Goal: Task Accomplishment & Management: Use online tool/utility

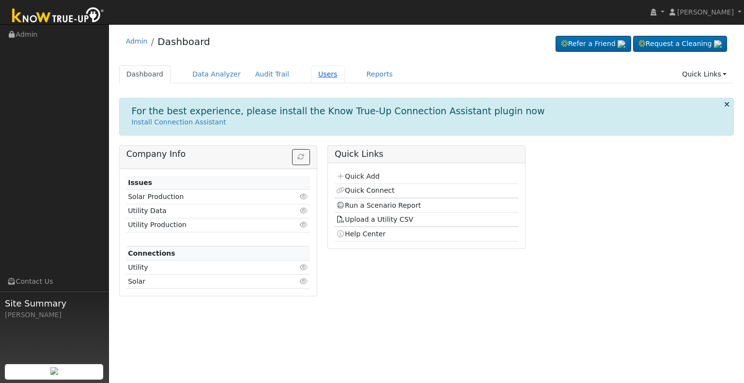
click at [314, 74] on link "Users" at bounding box center [328, 74] width 34 height 18
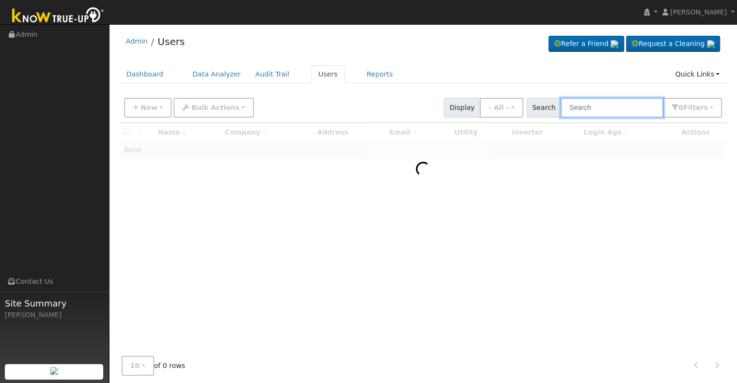
click at [592, 109] on input "text" at bounding box center [612, 108] width 103 height 20
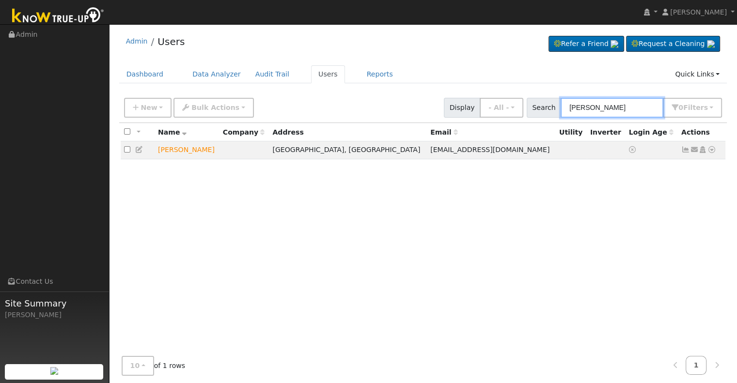
type input "[PERSON_NAME]"
click at [712, 149] on icon at bounding box center [711, 149] width 9 height 7
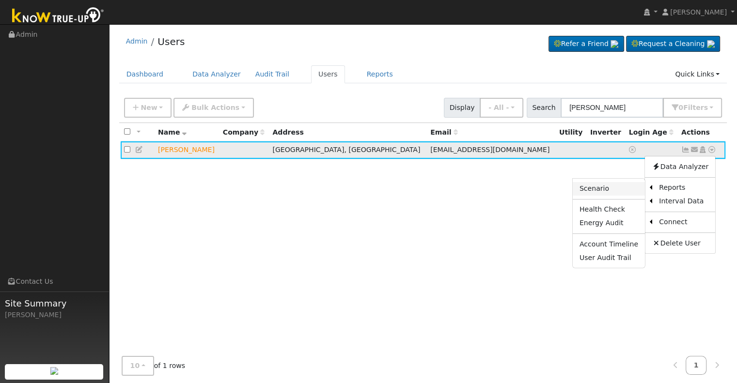
click at [609, 186] on link "Scenario" at bounding box center [609, 189] width 72 height 14
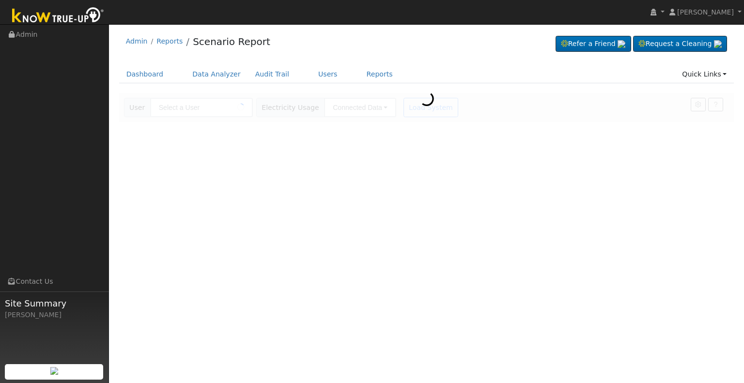
type input "Pedro Alvarez"
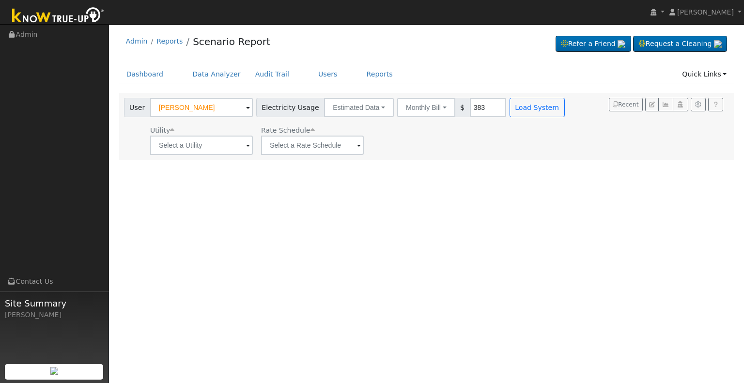
click at [248, 143] on span at bounding box center [248, 145] width 4 height 11
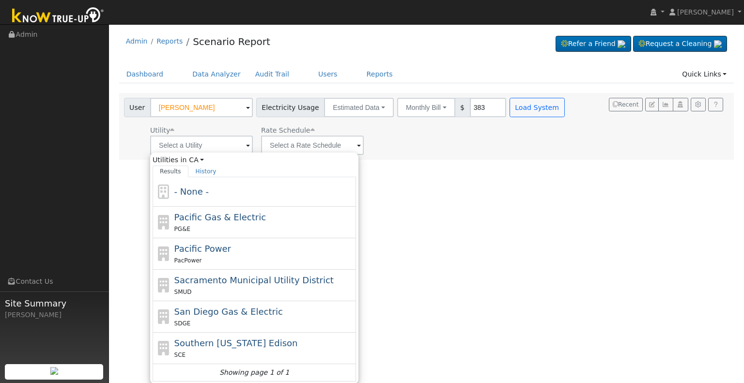
click at [228, 352] on div "SCE" at bounding box center [264, 355] width 180 height 10
type input "Southern California Edison"
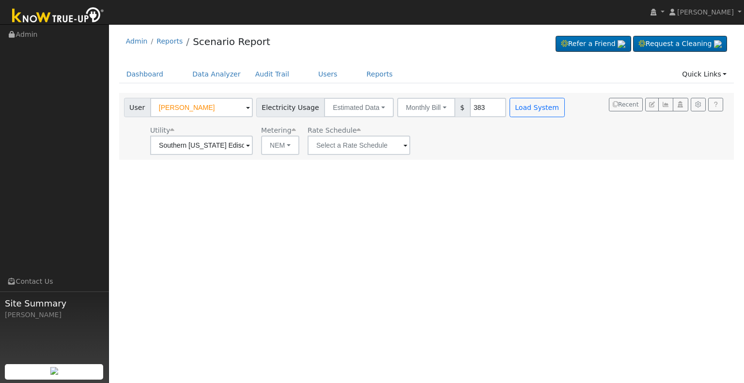
click at [250, 145] on span at bounding box center [248, 145] width 4 height 11
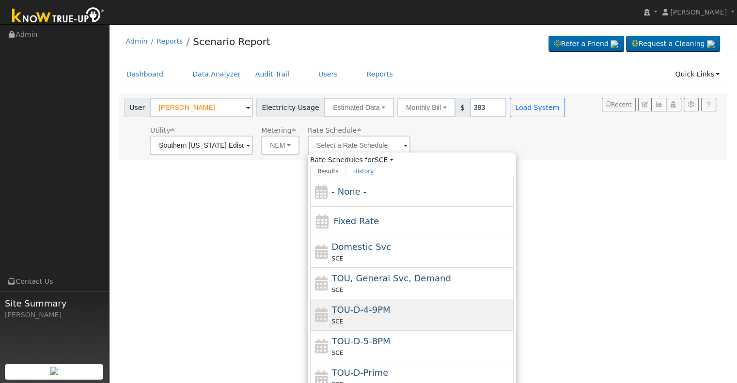
click at [394, 312] on div "TOU-D-4-9PM SCE" at bounding box center [422, 314] width 180 height 23
type input "TOU-D-4-9PM"
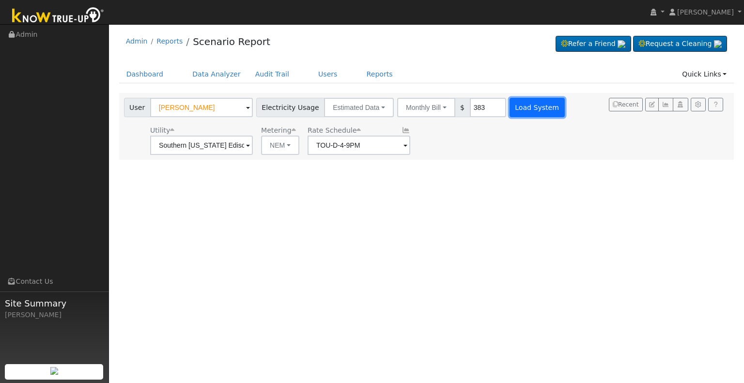
click at [519, 106] on button "Load System" at bounding box center [537, 107] width 55 height 19
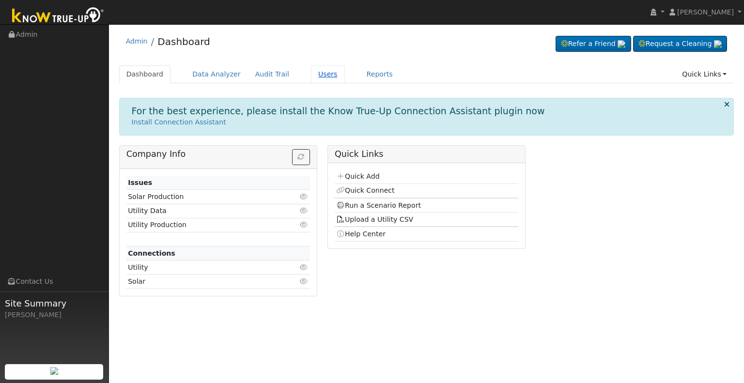
click at [311, 74] on link "Users" at bounding box center [328, 74] width 34 height 18
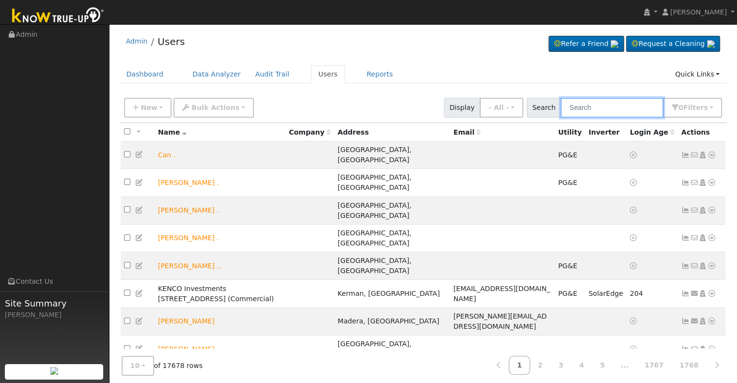
click at [594, 106] on input "text" at bounding box center [612, 108] width 103 height 20
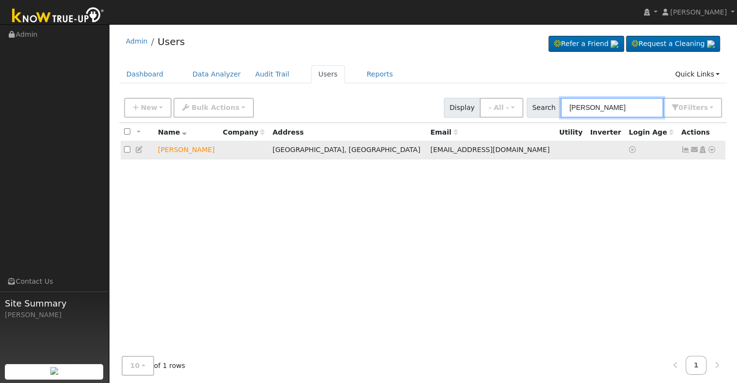
type input "westley"
click at [711, 151] on icon at bounding box center [711, 149] width 9 height 7
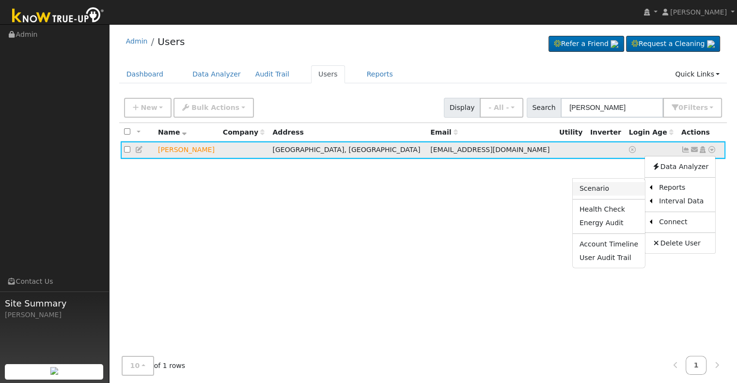
click at [619, 190] on link "Scenario" at bounding box center [609, 189] width 72 height 14
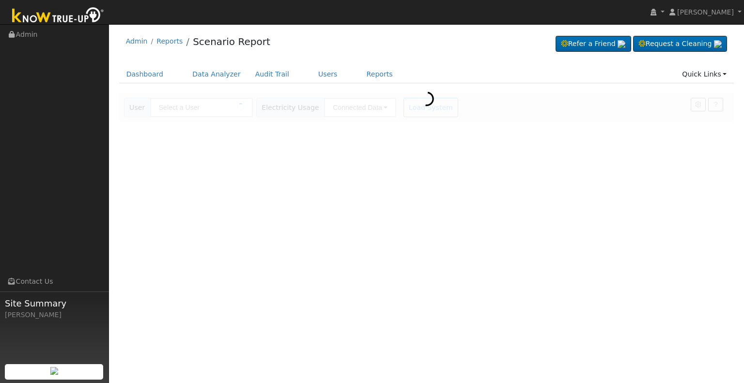
type input "[PERSON_NAME]"
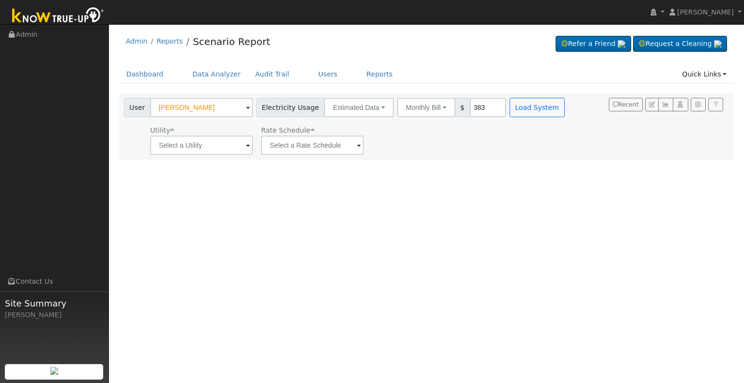
click at [247, 145] on span at bounding box center [248, 145] width 4 height 11
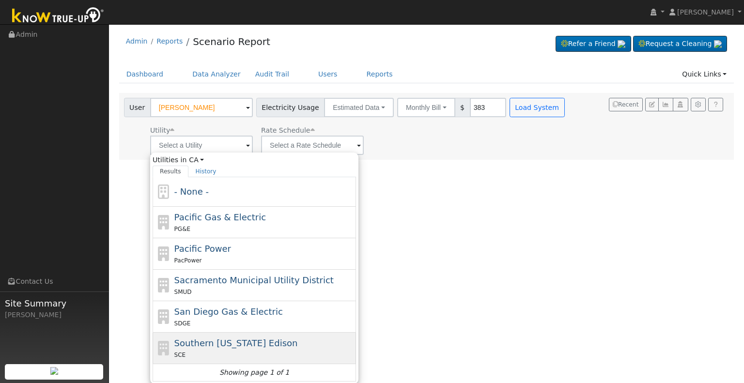
click at [216, 352] on div "SCE" at bounding box center [264, 355] width 180 height 10
type input "Southern [US_STATE] Edison"
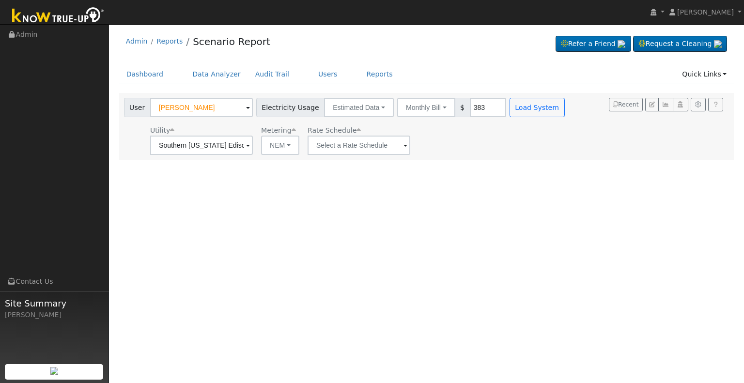
click at [250, 143] on span at bounding box center [248, 145] width 4 height 11
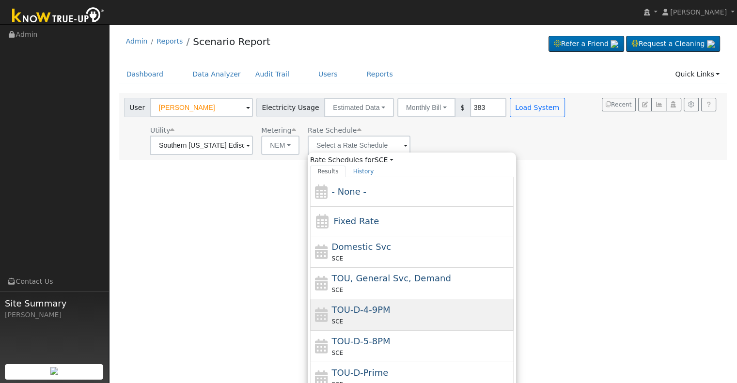
click at [366, 317] on div "SCE" at bounding box center [422, 321] width 180 height 10
type input "TOU-D-4-9PM"
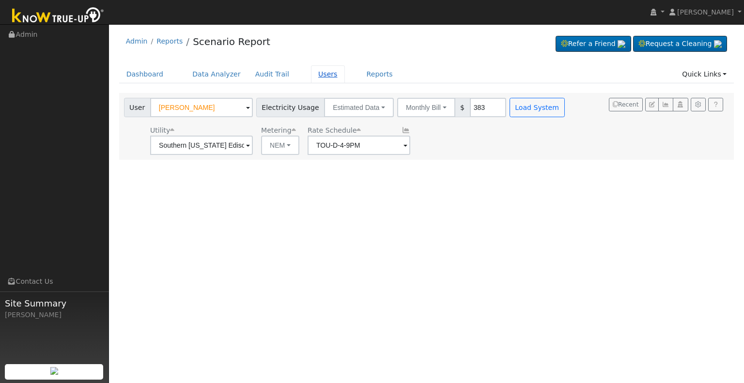
click at [316, 74] on link "Users" at bounding box center [328, 74] width 34 height 18
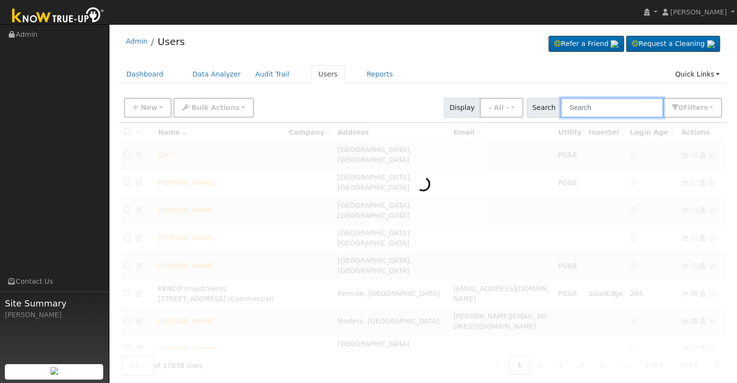
click at [603, 111] on input "text" at bounding box center [612, 108] width 103 height 20
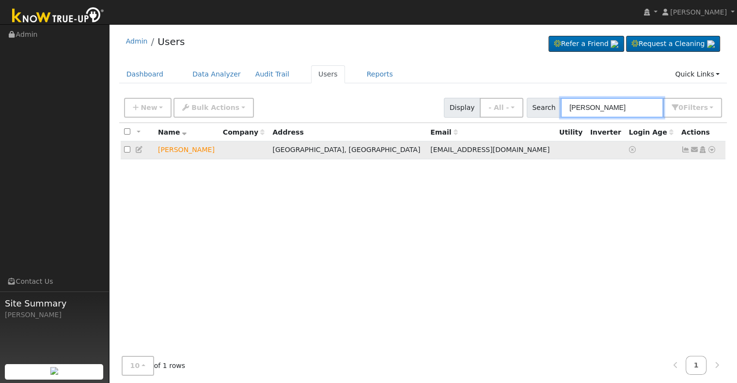
type input "[PERSON_NAME]"
click at [692, 149] on icon at bounding box center [694, 149] width 9 height 7
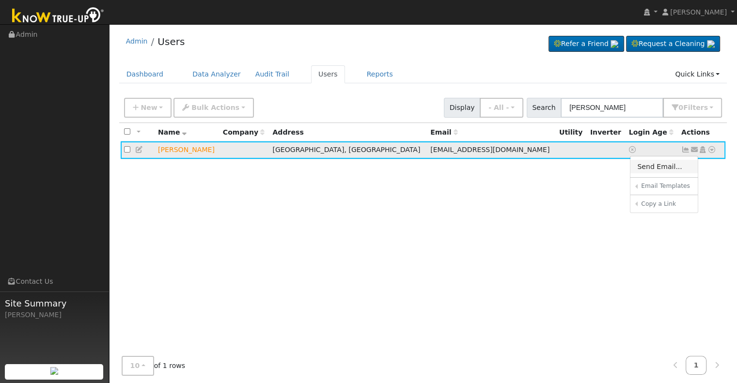
click at [655, 169] on link "Send Email..." at bounding box center [663, 167] width 67 height 14
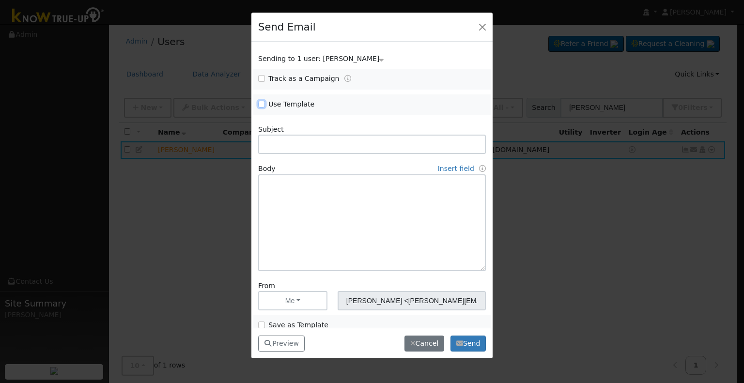
click at [260, 105] on input "Use Template" at bounding box center [261, 104] width 7 height 7
checkbox input "true"
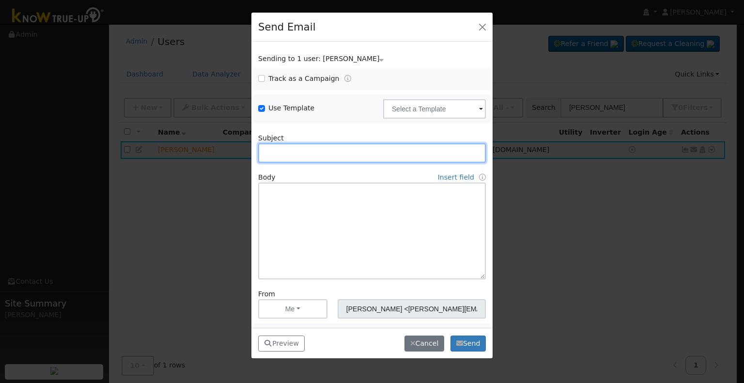
click at [290, 152] on input "text" at bounding box center [372, 152] width 228 height 19
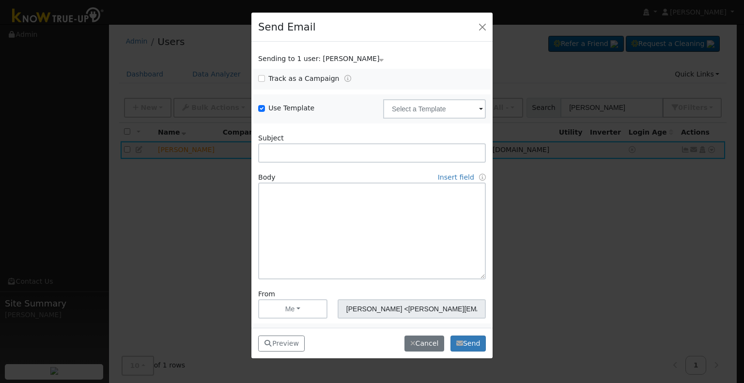
click at [479, 109] on span at bounding box center [481, 109] width 4 height 11
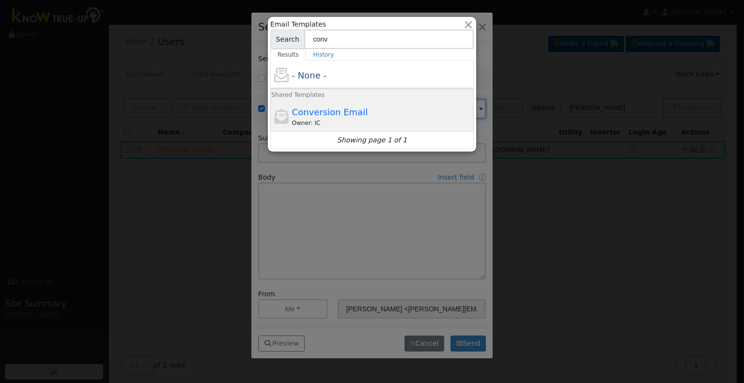
type input "conv"
click at [334, 108] on span "Conversion Email" at bounding box center [330, 112] width 76 height 10
type input "Conversion Email"
type input "Connect Your Utility Account"
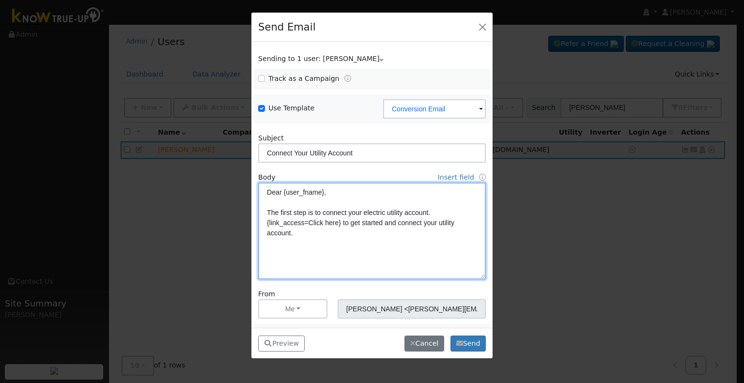
click at [327, 192] on textarea "Dear {user_fname}, The first step is to connect your electric utility account. …" at bounding box center [372, 231] width 228 height 97
click at [390, 263] on textarea "Dear Westley The first step is to connect your electric utility account. {link_…" at bounding box center [372, 231] width 228 height 97
type textarea "Dear Westley The first step is to connect your electric utility account. {link_…"
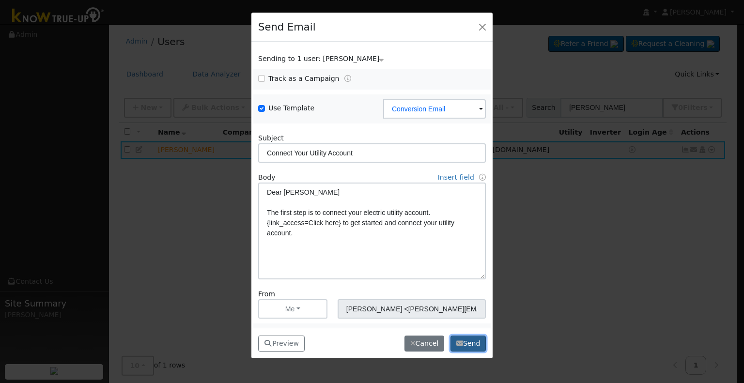
click at [466, 344] on button "Send" at bounding box center [468, 344] width 35 height 16
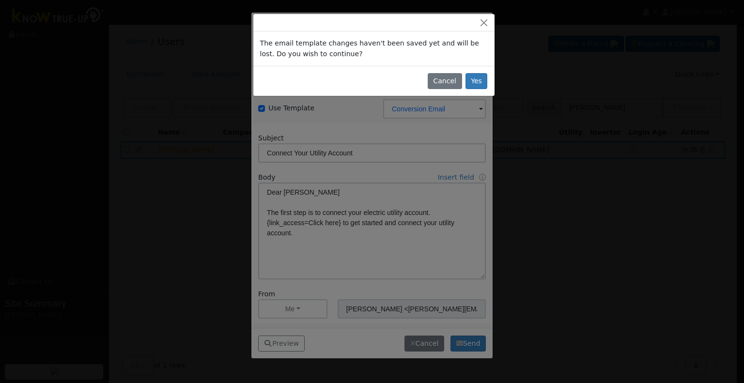
click at [466, 344] on div at bounding box center [372, 191] width 744 height 383
click at [482, 81] on button "Yes" at bounding box center [477, 81] width 22 height 16
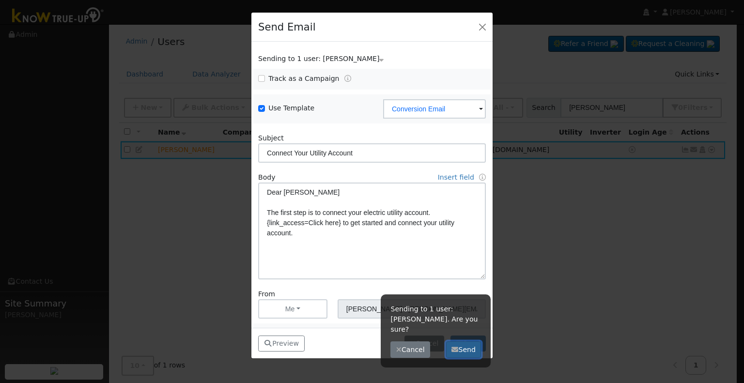
click at [473, 342] on button "Send" at bounding box center [463, 350] width 35 height 16
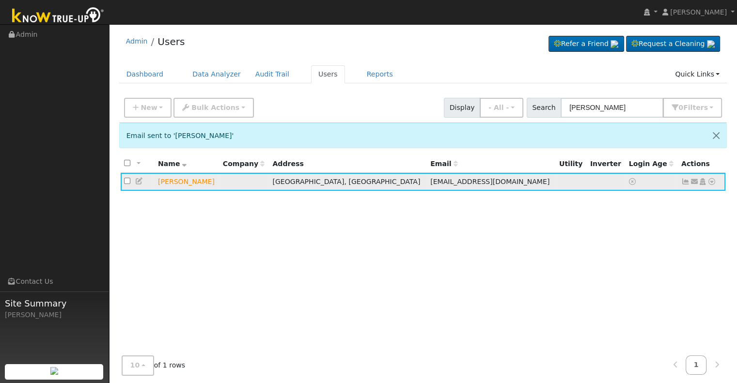
click at [713, 182] on icon at bounding box center [711, 181] width 9 height 7
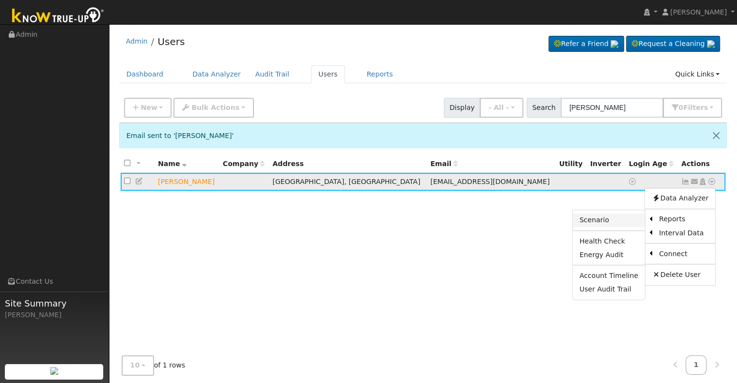
click at [599, 218] on link "Scenario" at bounding box center [609, 221] width 72 height 14
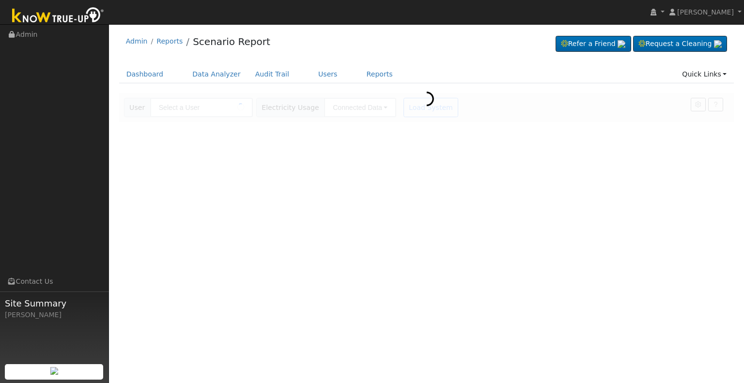
type input "[PERSON_NAME]"
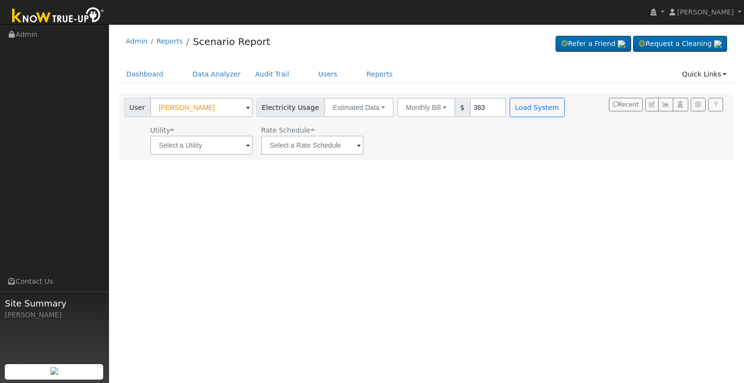
click at [248, 146] on span at bounding box center [248, 145] width 4 height 11
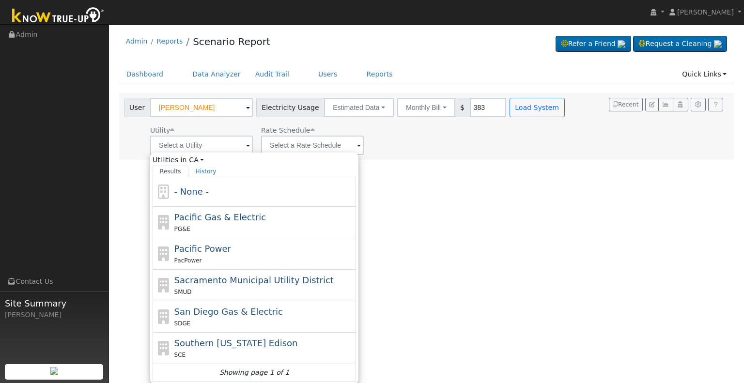
drag, startPoint x: 211, startPoint y: 346, endPoint x: 264, endPoint y: 271, distance: 92.2
click at [212, 344] on span "Southern [US_STATE] Edison" at bounding box center [236, 343] width 124 height 10
type input "Southern [US_STATE] Edison"
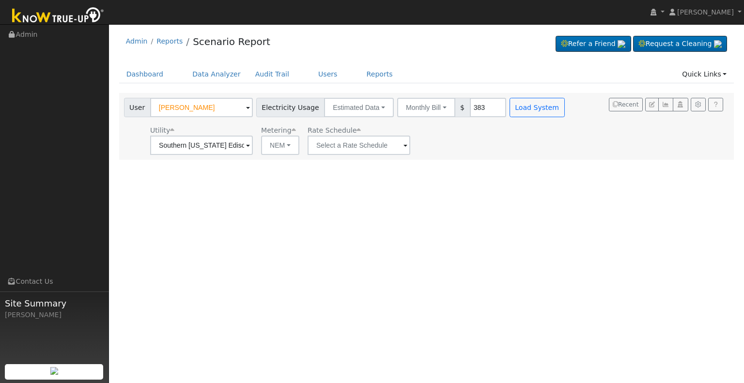
click at [250, 145] on span at bounding box center [248, 145] width 4 height 11
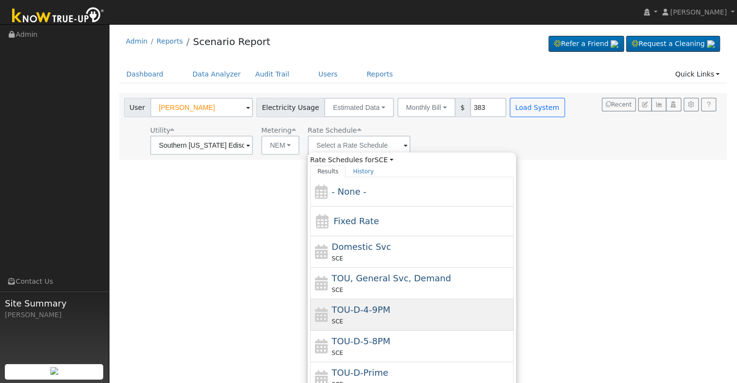
click at [371, 318] on div "SCE" at bounding box center [422, 321] width 180 height 10
type input "TOU-D-4-9PM"
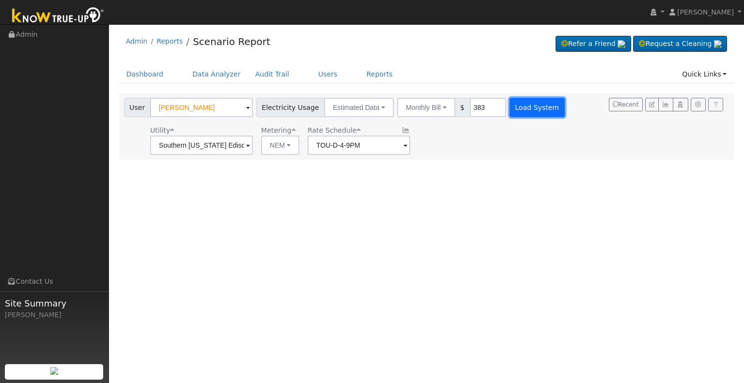
click at [518, 105] on button "Load System" at bounding box center [537, 107] width 55 height 19
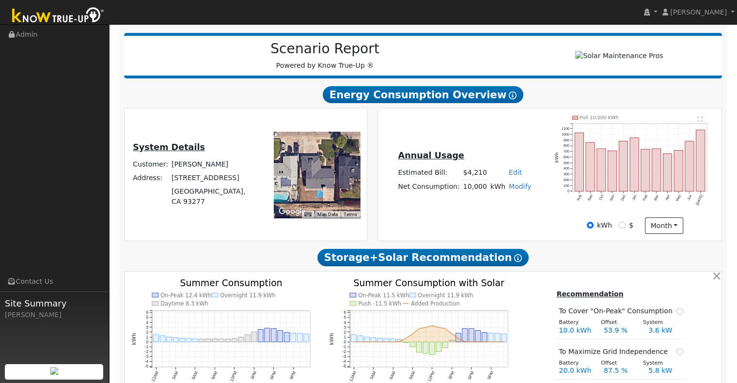
scroll to position [129, 0]
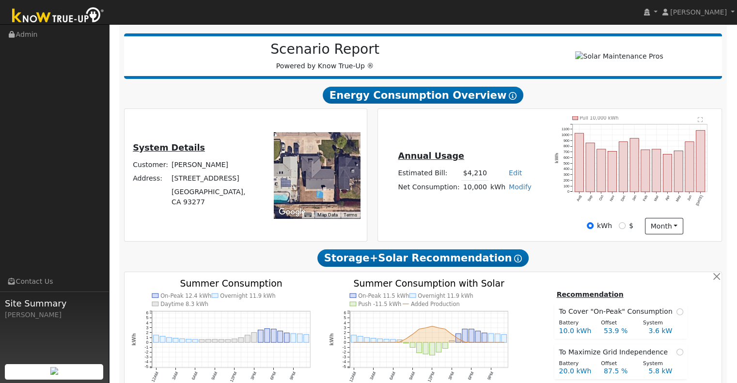
click at [513, 183] on link "Modify" at bounding box center [520, 187] width 23 height 8
click at [505, 195] on link "Add Consumption" at bounding box center [483, 202] width 81 height 14
type input "10000"
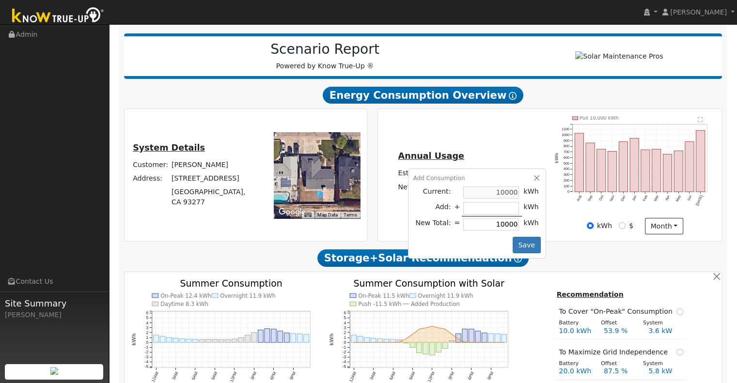
type input "-1"
type input "9999"
type input "-17"
type input "9983"
type input "-173"
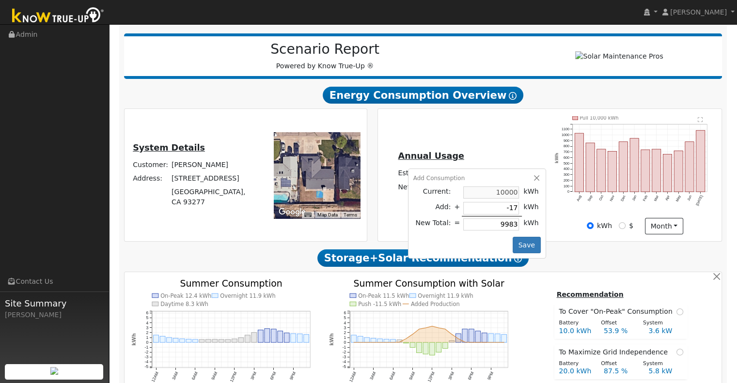
type input "9827"
type input "-1734"
type input "8266"
type input "-1734"
click at [523, 237] on button "Save" at bounding box center [527, 245] width 28 height 16
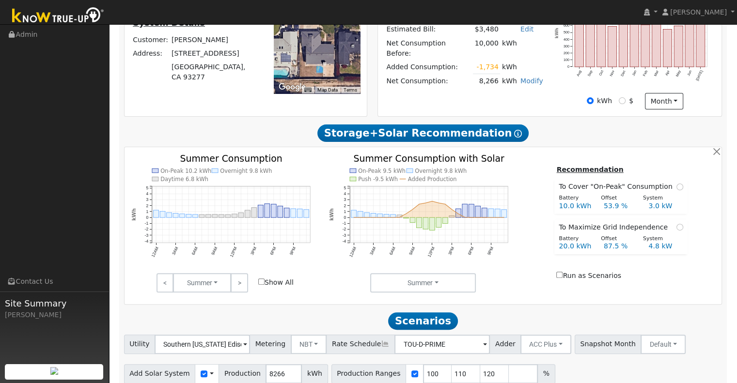
scroll to position [281, 0]
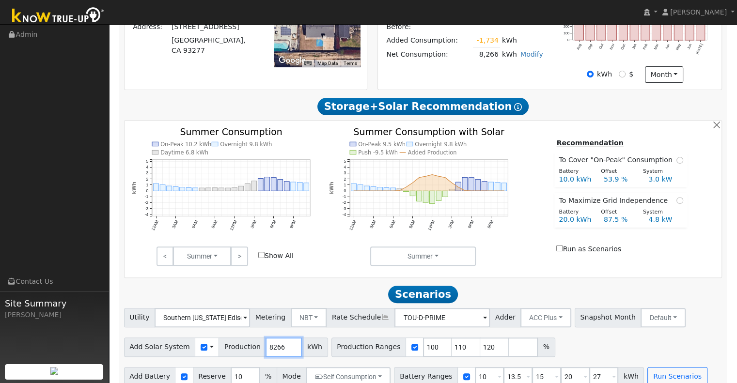
drag, startPoint x: 258, startPoint y: 334, endPoint x: 279, endPoint y: 332, distance: 20.9
click at [279, 338] on input "8266" at bounding box center [283, 347] width 36 height 19
type input "9340"
click at [452, 338] on input "110" at bounding box center [466, 347] width 29 height 19
type input "120"
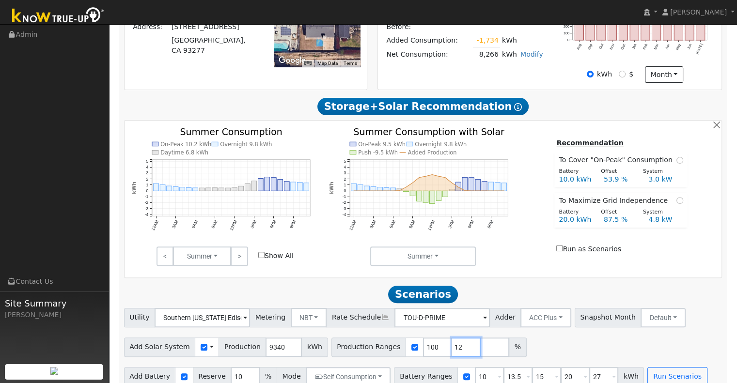
type input "1"
click at [475, 367] on input "10" at bounding box center [489, 376] width 29 height 19
type input "13.5"
type input "15"
type input "20"
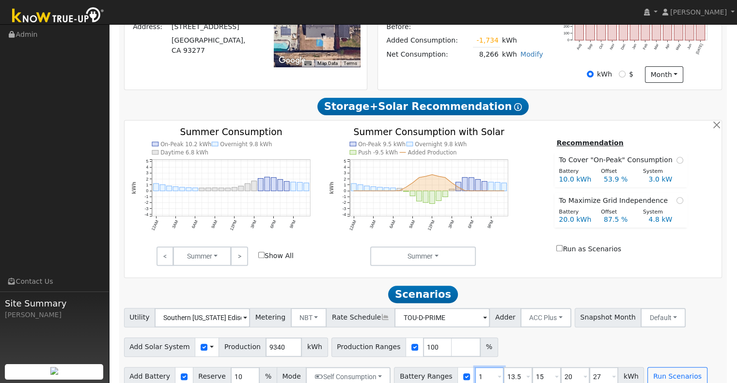
type input "27"
type input "15"
type input "20"
type input "27"
type input "15"
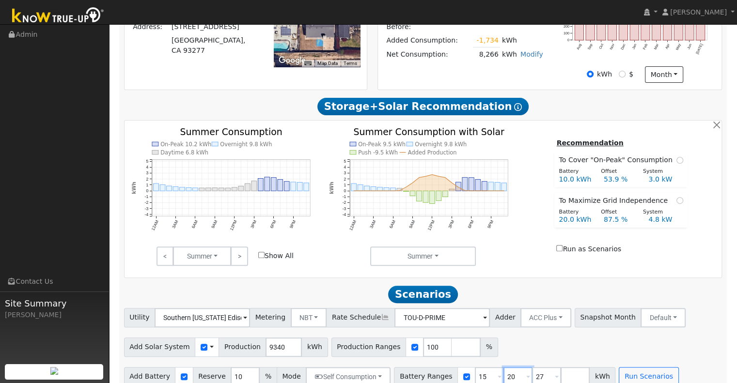
click at [503, 367] on input "20" at bounding box center [517, 376] width 29 height 19
type input "27"
type input "2"
click at [574, 370] on button "Run Scenarios" at bounding box center [591, 376] width 60 height 19
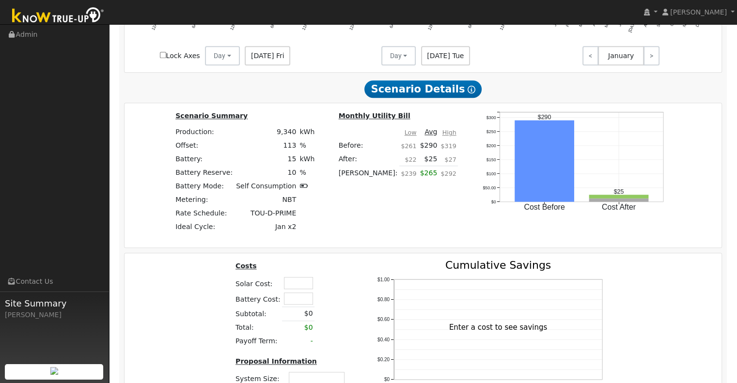
scroll to position [846, 0]
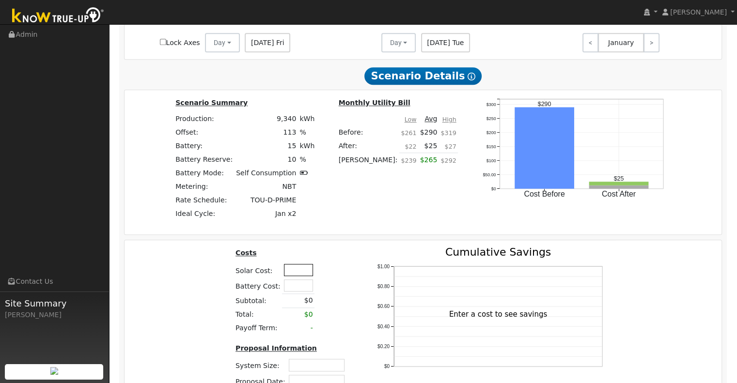
click at [296, 264] on input "text" at bounding box center [298, 270] width 29 height 12
type input "$25,000"
click at [295, 280] on input "text" at bounding box center [298, 286] width 29 height 12
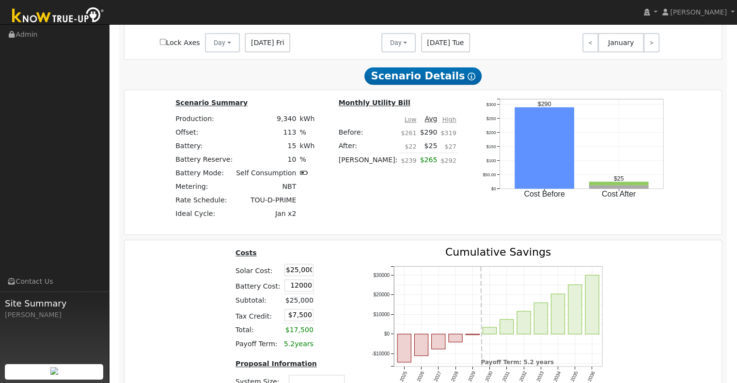
type input "$12,000"
type input "$11,100"
click at [334, 263] on table "Costs Solar Cost: $25,000 Battery Cost: $12,000 Subtotal: $25,000 Tax Credit: $…" at bounding box center [292, 299] width 116 height 104
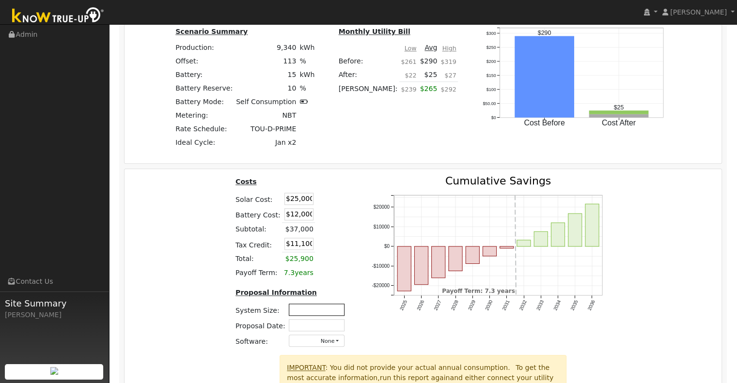
scroll to position [927, 0]
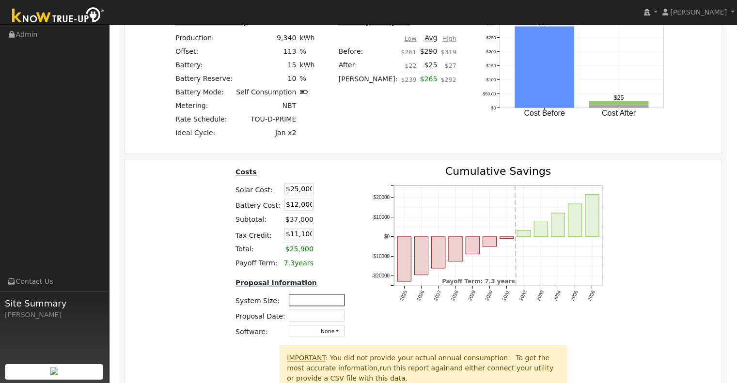
click at [318, 294] on input "text" at bounding box center [317, 300] width 56 height 12
type input "6.45"
click at [321, 310] on input "text" at bounding box center [317, 316] width 56 height 12
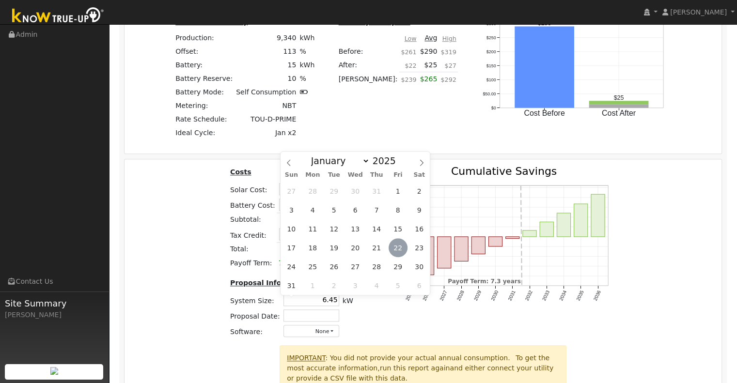
click at [397, 247] on span "22" at bounding box center [398, 247] width 19 height 19
type input "08/22/2025"
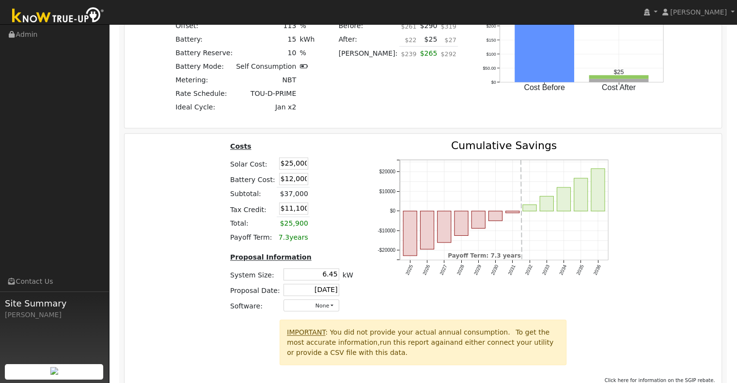
scroll to position [984, 0]
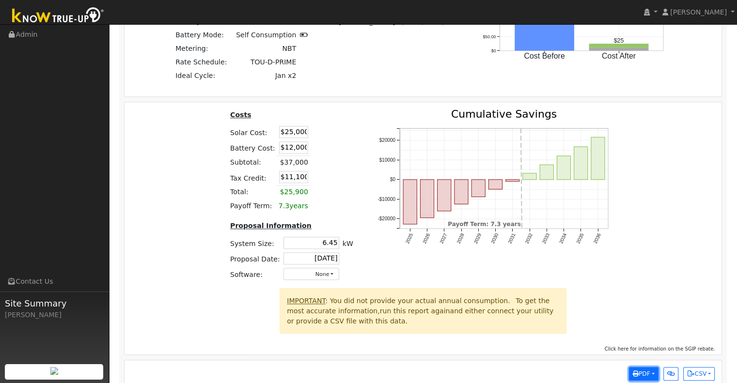
click at [652, 367] on button "PDF" at bounding box center [644, 374] width 30 height 14
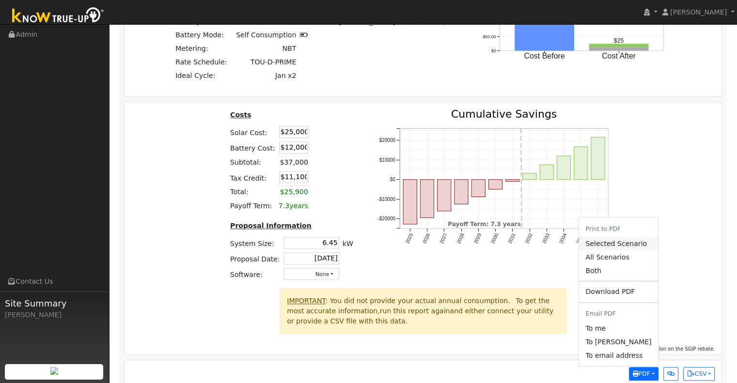
click at [617, 237] on link "Selected Scenario" at bounding box center [617, 244] width 79 height 14
